Goal: Navigation & Orientation: Understand site structure

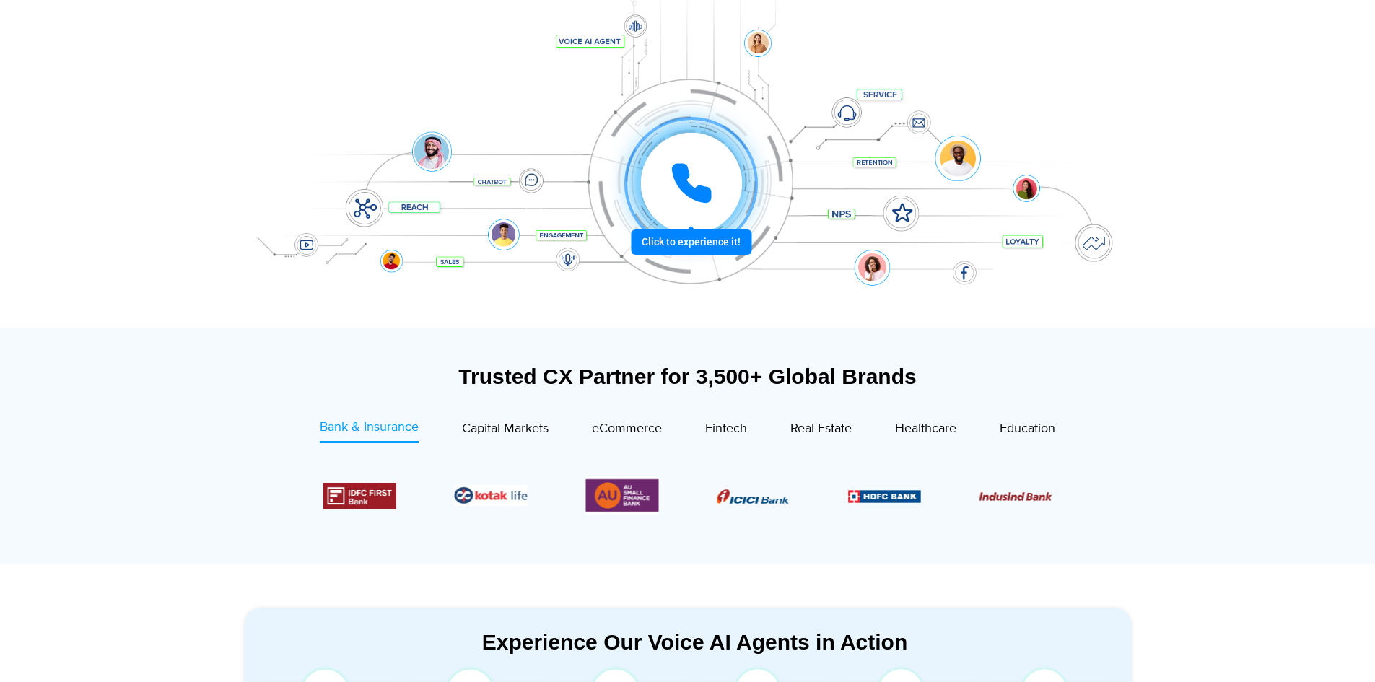
scroll to position [289, 0]
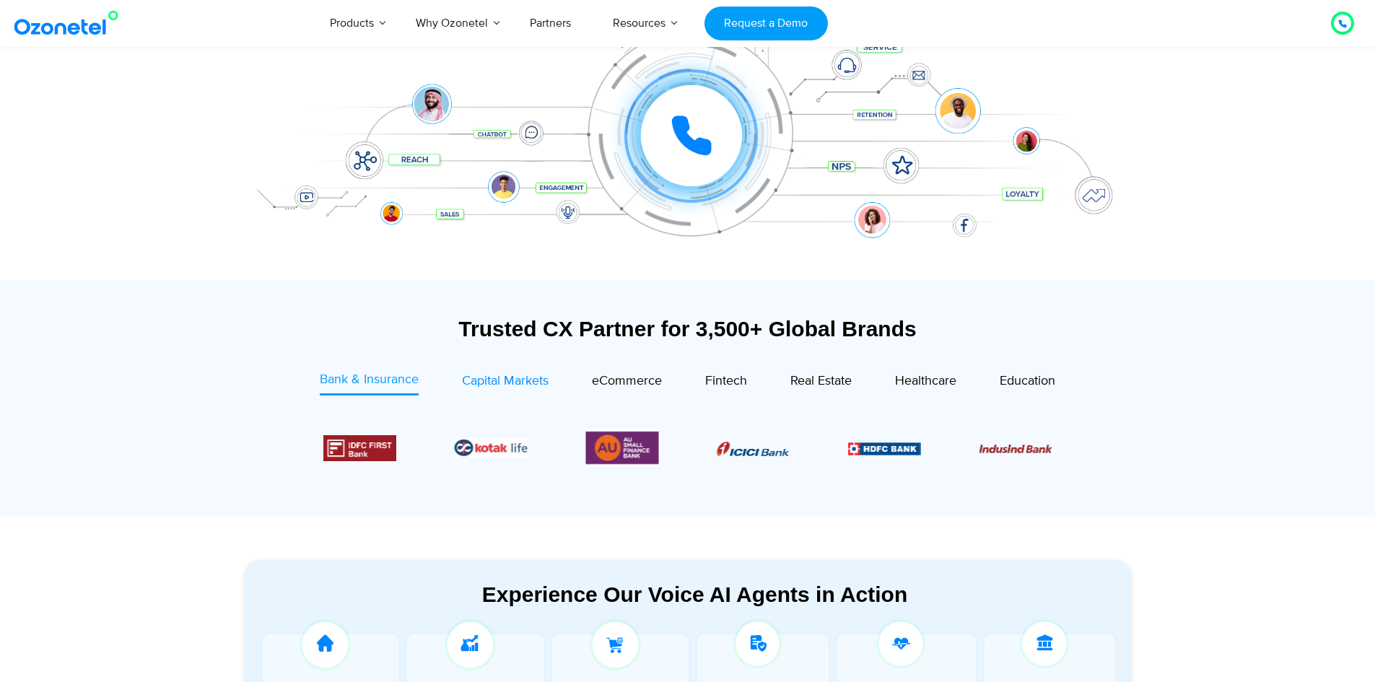
click at [522, 380] on span "Capital Markets" at bounding box center [505, 381] width 87 height 16
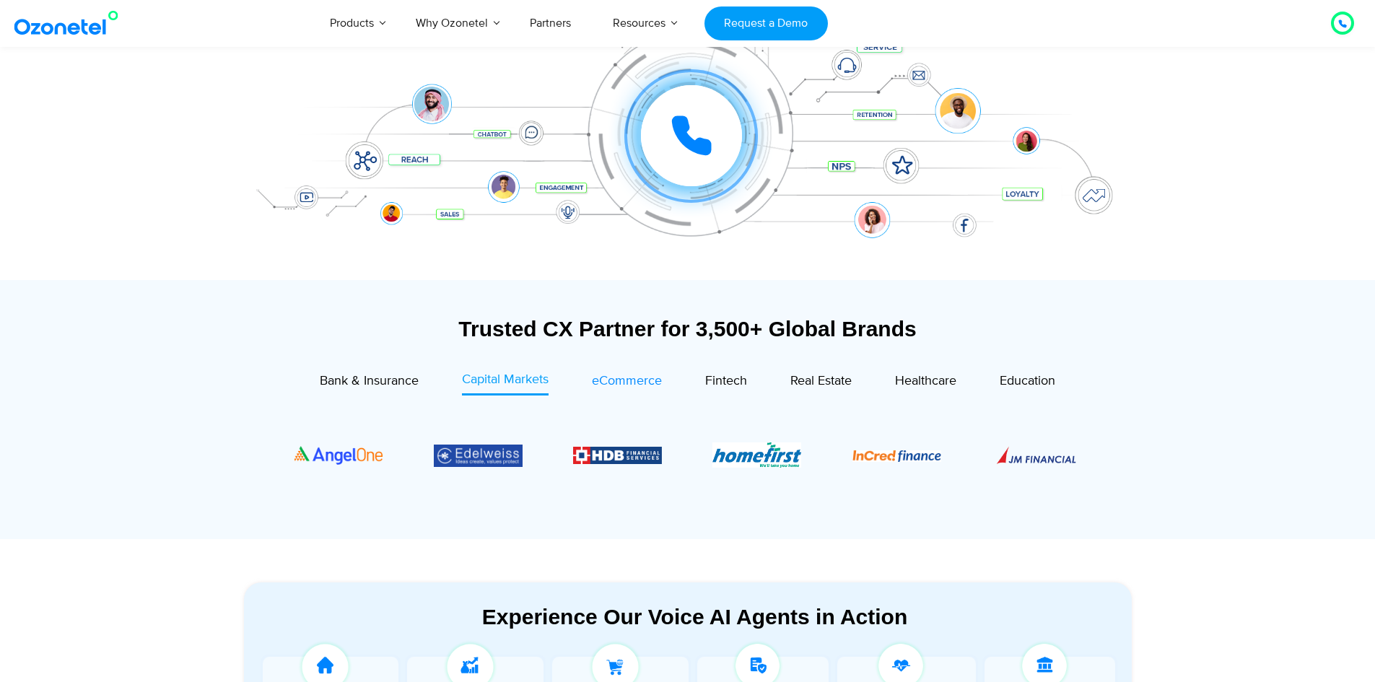
click at [621, 379] on span "eCommerce" at bounding box center [627, 381] width 70 height 16
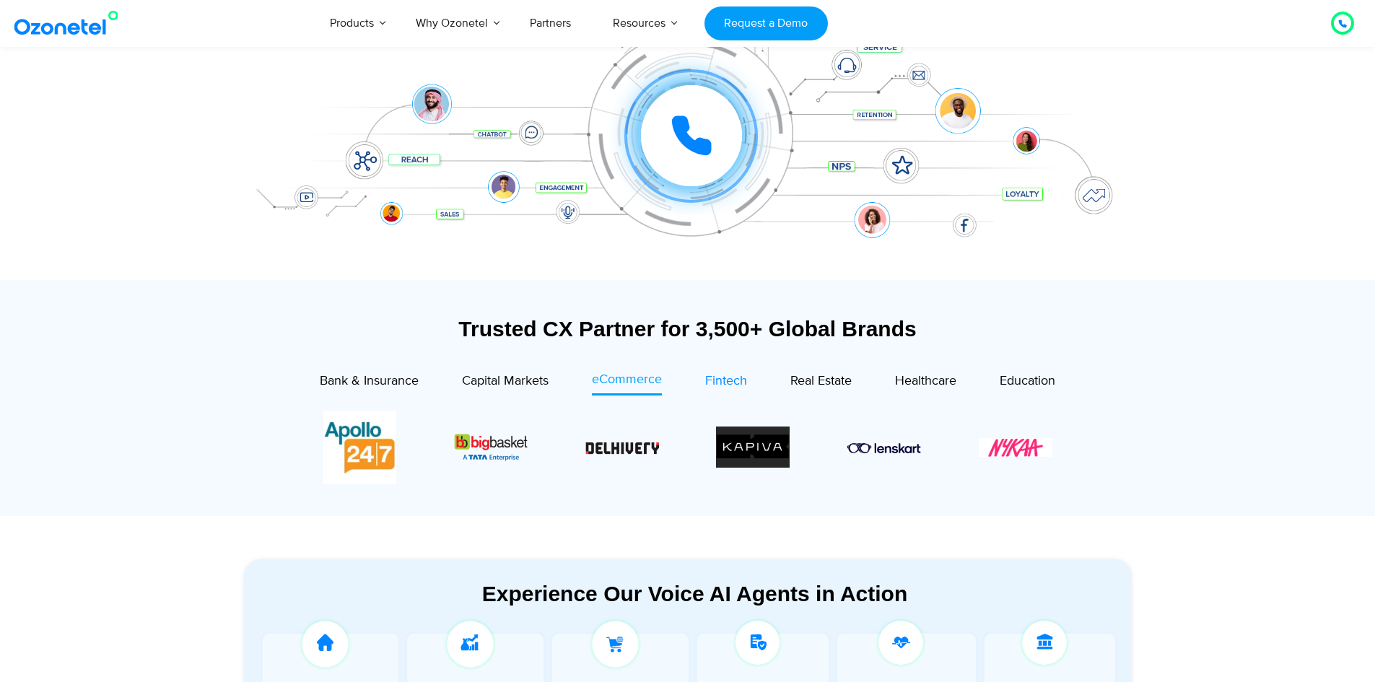
click at [740, 375] on span "Fintech" at bounding box center [726, 381] width 42 height 16
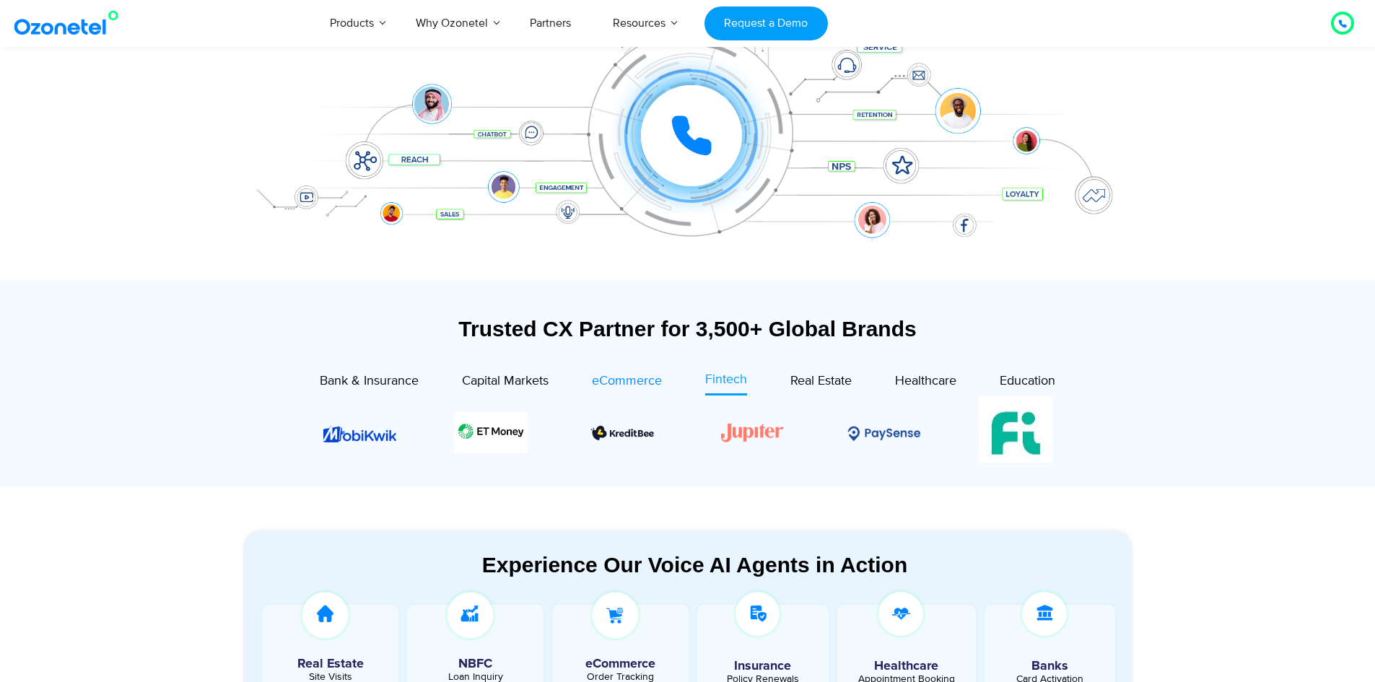
click at [646, 380] on span "eCommerce" at bounding box center [627, 381] width 70 height 16
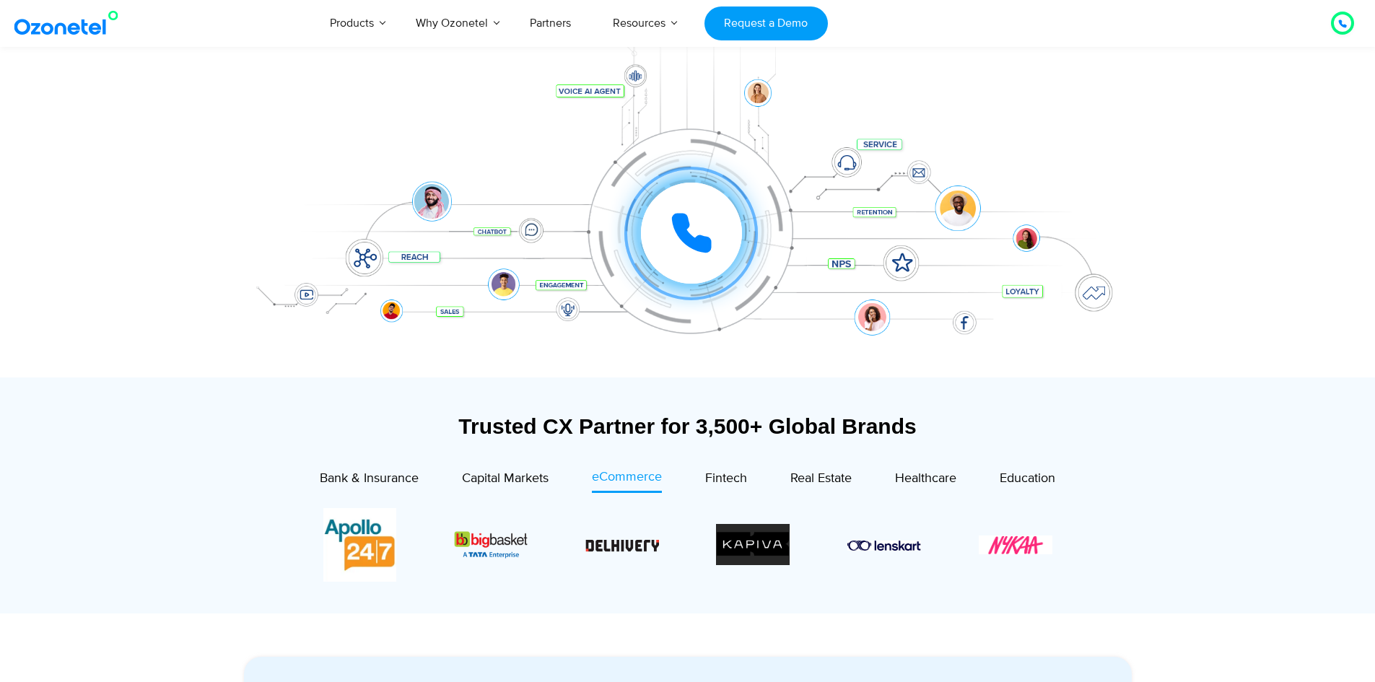
scroll to position [217, 0]
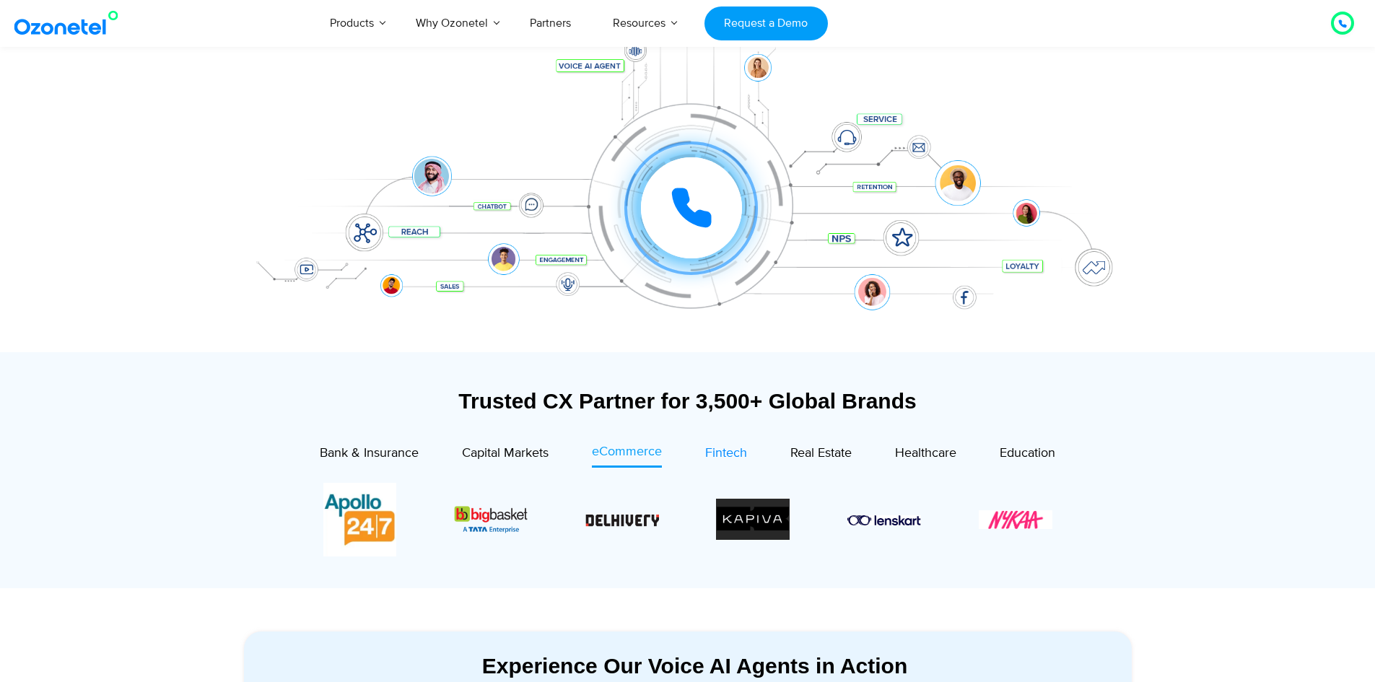
click at [723, 452] on span "Fintech" at bounding box center [726, 453] width 42 height 16
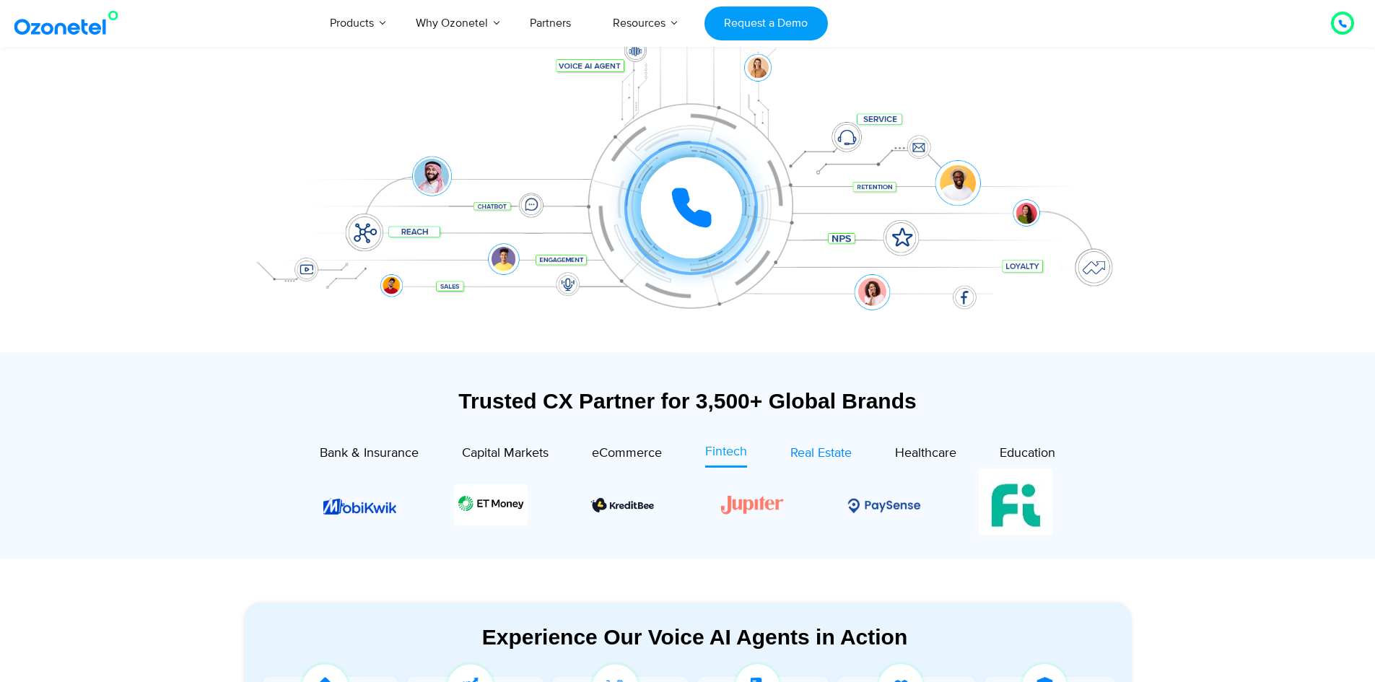
click at [814, 455] on span "Real Estate" at bounding box center [820, 453] width 61 height 16
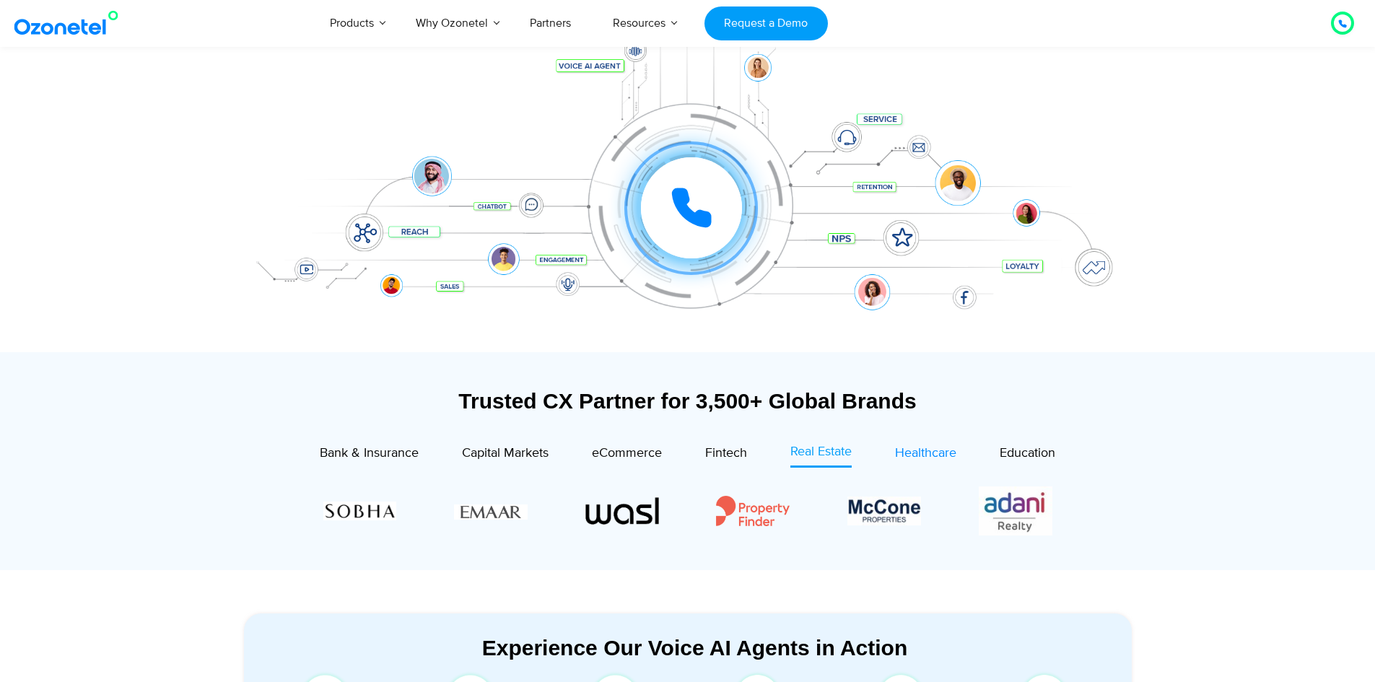
click at [906, 458] on span "Healthcare" at bounding box center [925, 453] width 61 height 16
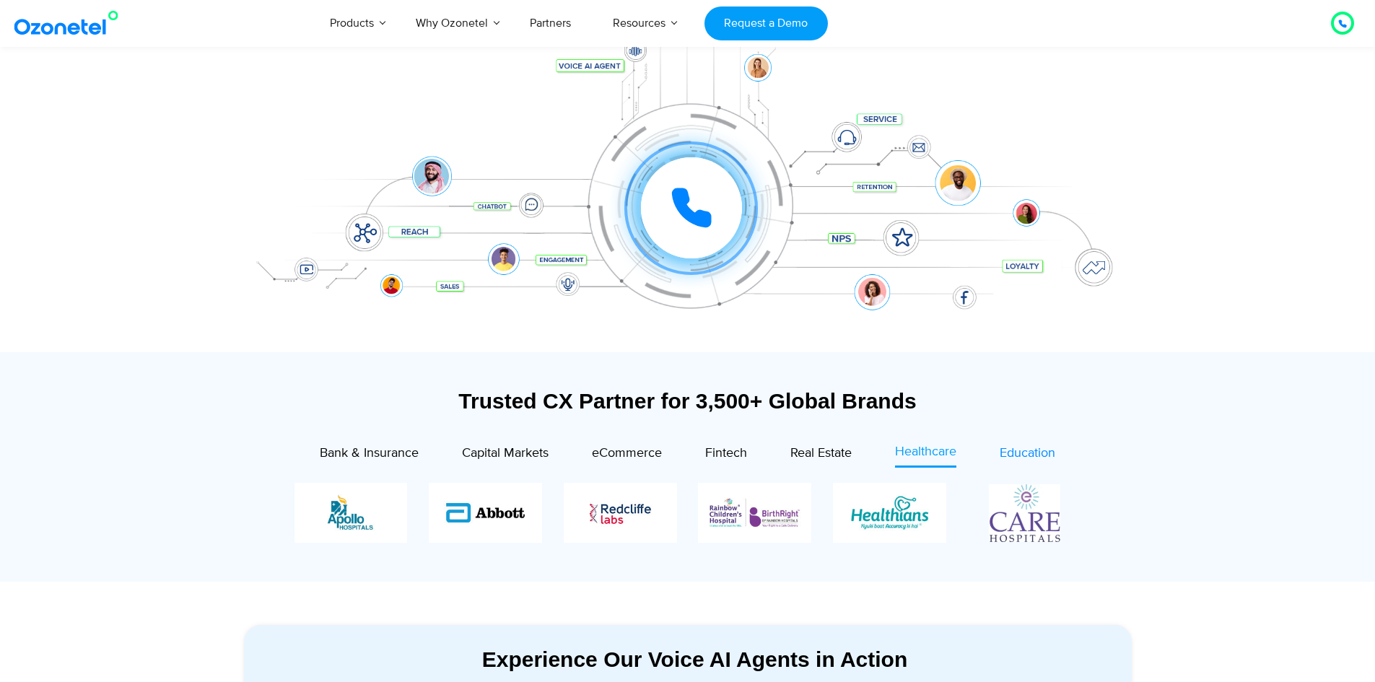
click at [1013, 455] on span "Education" at bounding box center [1028, 453] width 56 height 16
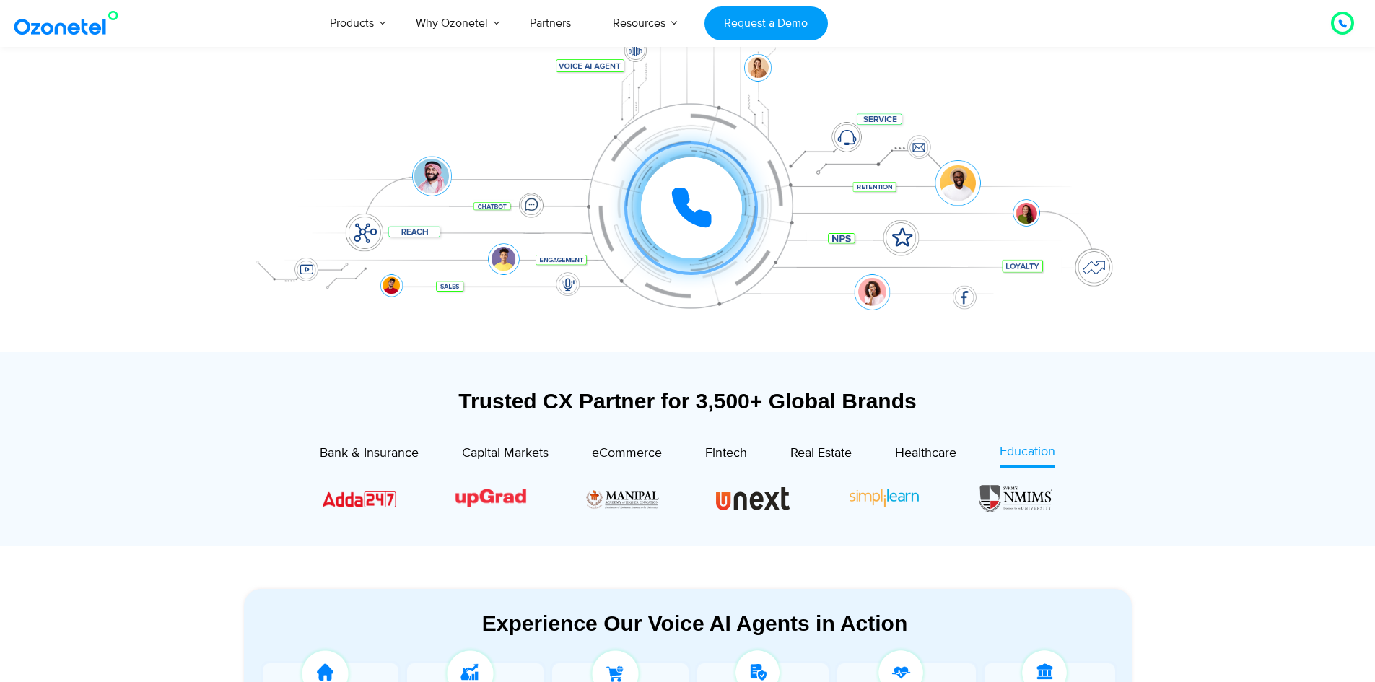
click at [590, 455] on div "eCommerce" at bounding box center [604, 454] width 113 height 25
click at [607, 452] on span "eCommerce" at bounding box center [627, 453] width 70 height 16
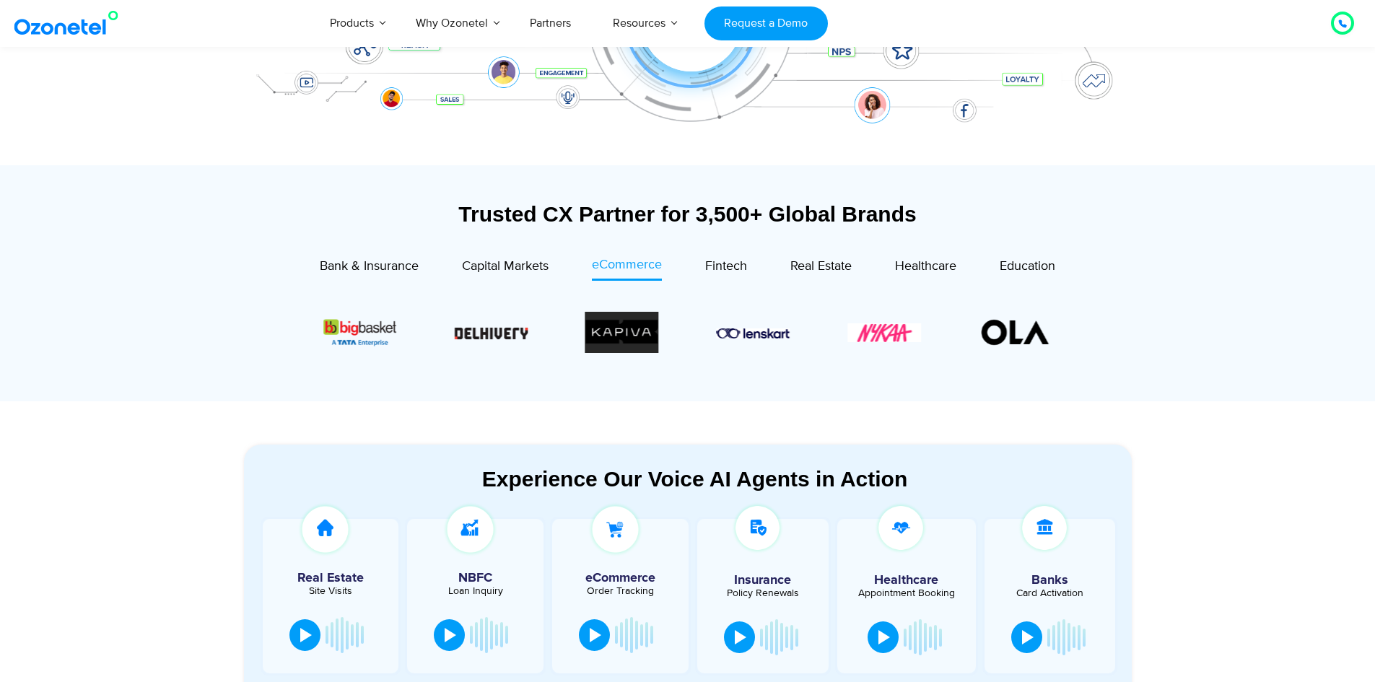
scroll to position [433, 0]
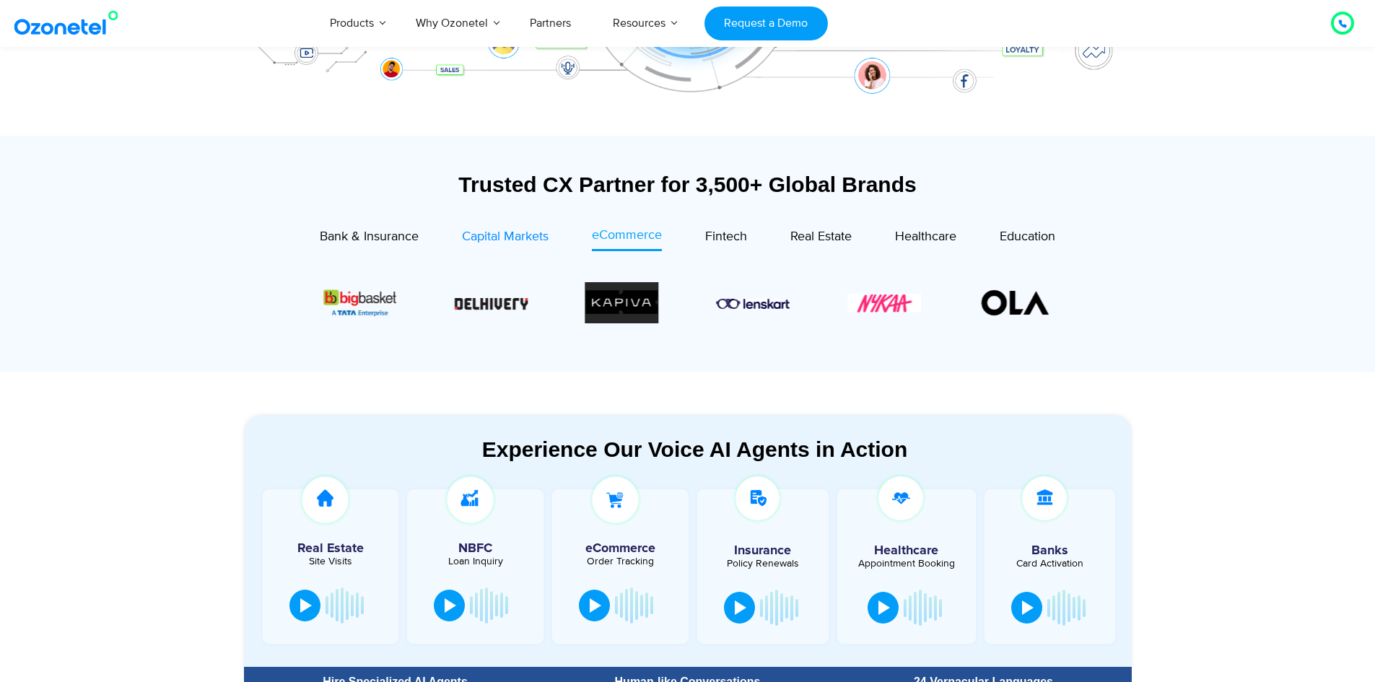
click at [502, 234] on span "Capital Markets" at bounding box center [505, 237] width 87 height 16
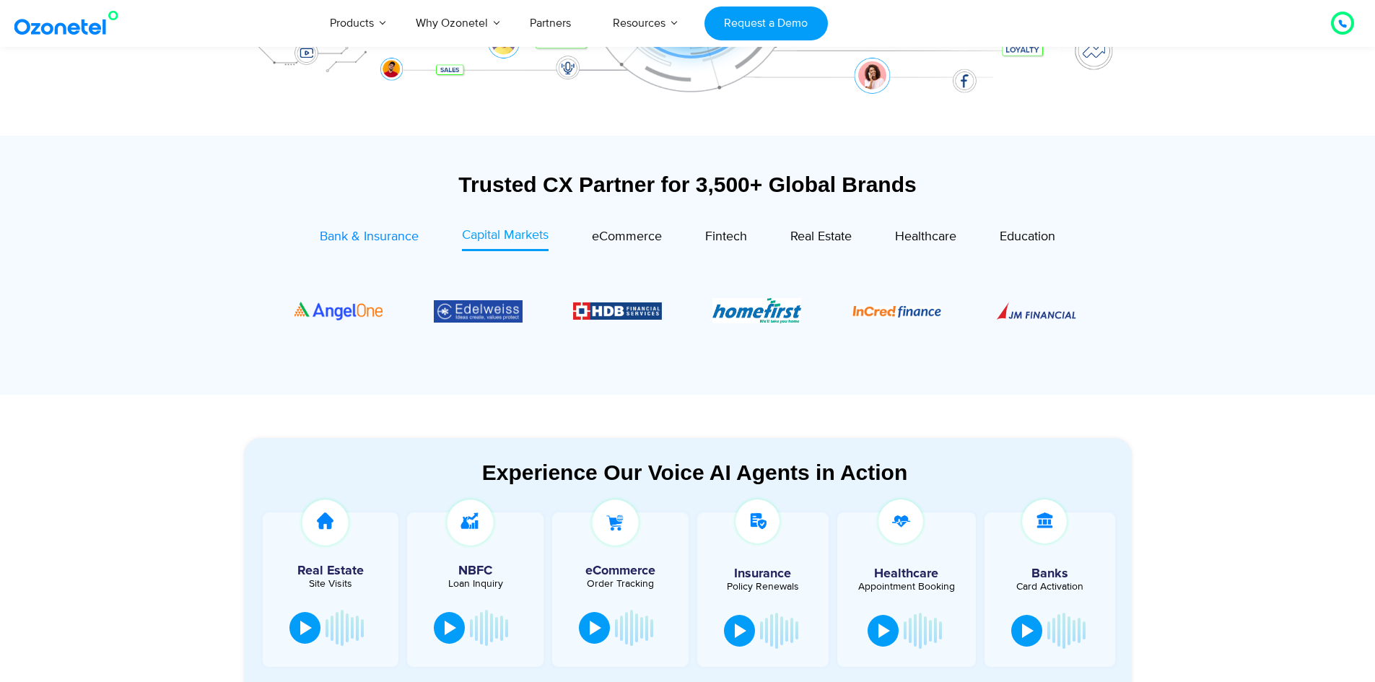
click at [349, 233] on span "Bank & Insurance" at bounding box center [369, 237] width 99 height 16
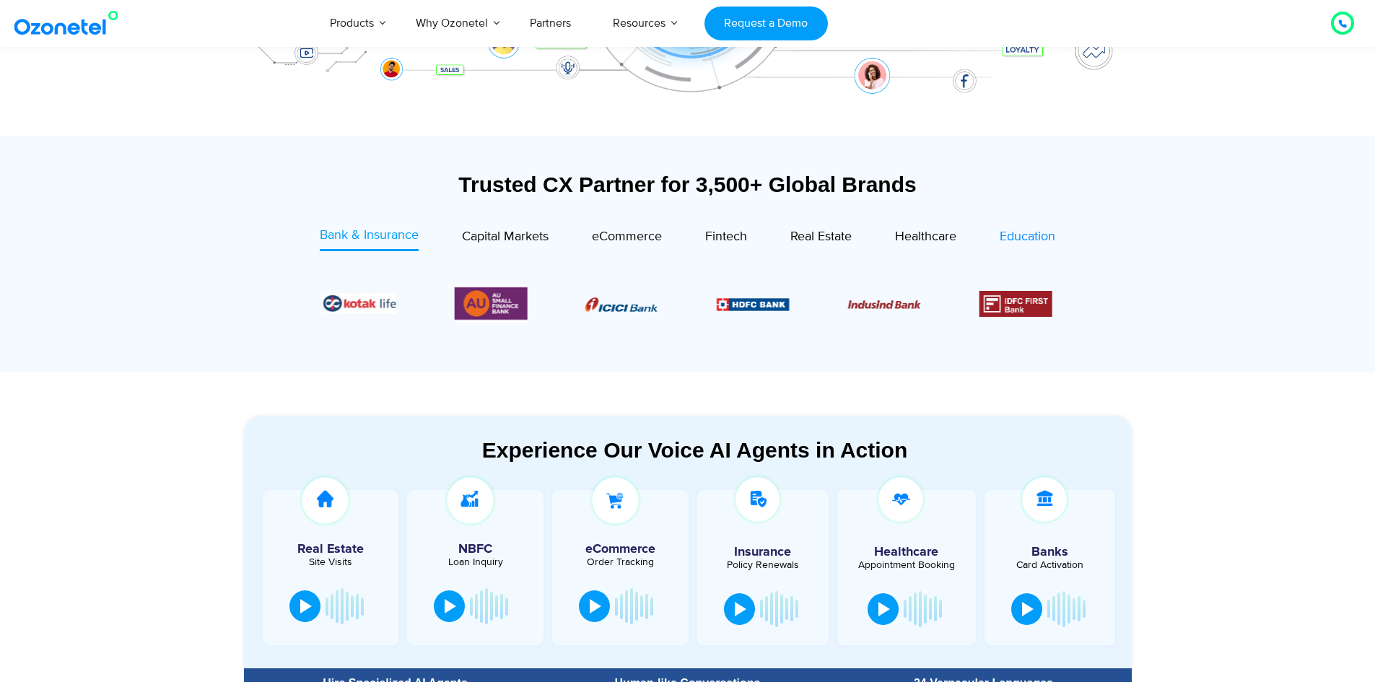
click at [1048, 240] on span "Education" at bounding box center [1028, 237] width 56 height 16
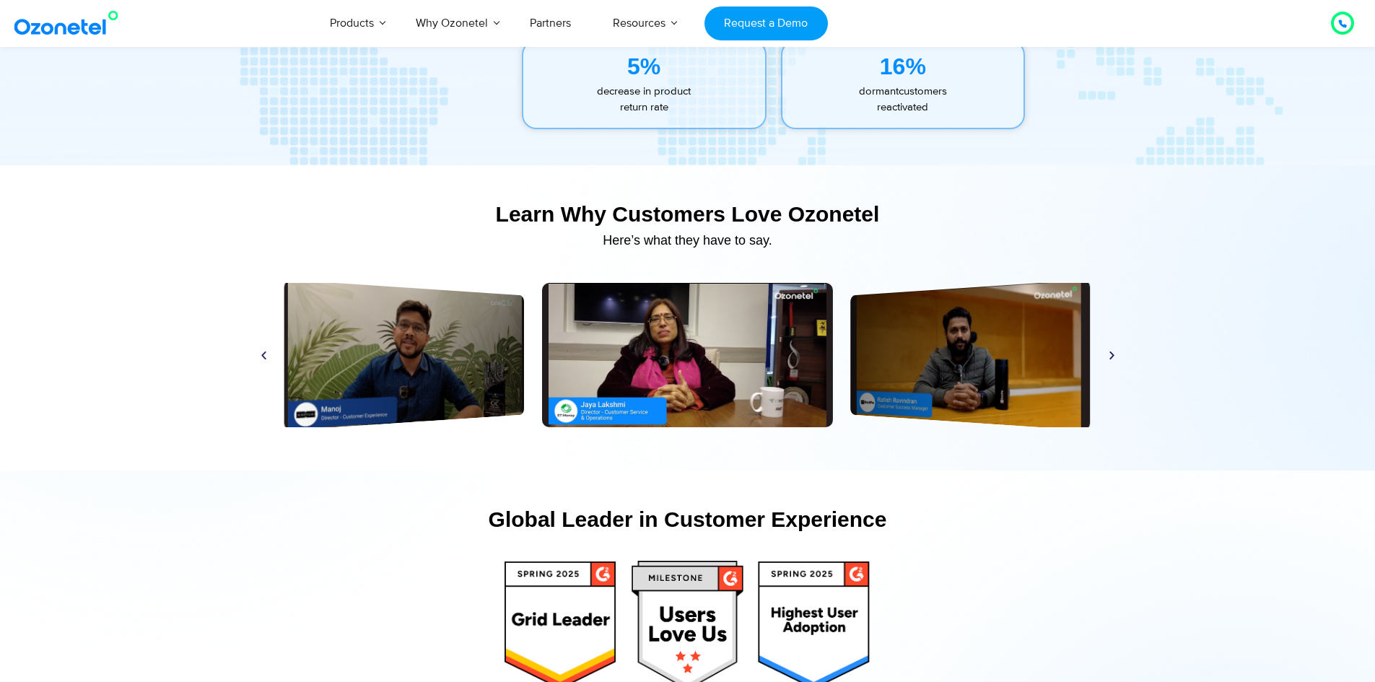
scroll to position [6676, 0]
